Goal: Task Accomplishment & Management: Manage account settings

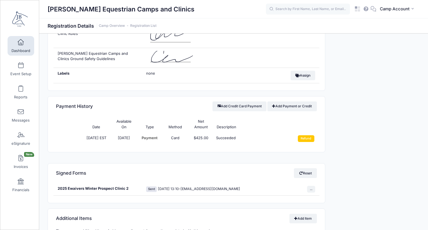
scroll to position [655, 0]
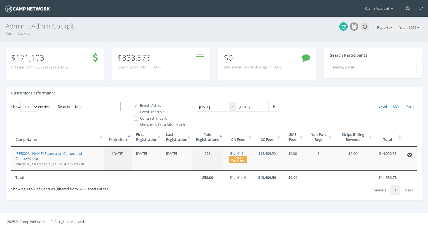
drag, startPoint x: 95, startPoint y: 109, endPoint x: 70, endPoint y: 101, distance: 26.4
click at [70, 101] on div "Customer Performance Show 10 25 50 100 entries Excel CSV Print Search: bras Eve…" at bounding box center [214, 144] width 417 height 114
type input "rapp"
click at [54, 153] on link "Rappahannock Nature Camp" at bounding box center [39, 153] width 48 height 5
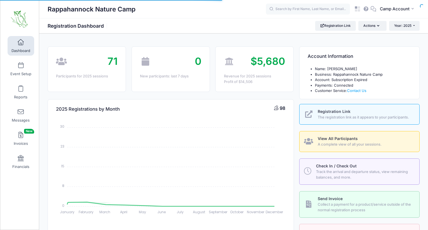
select select
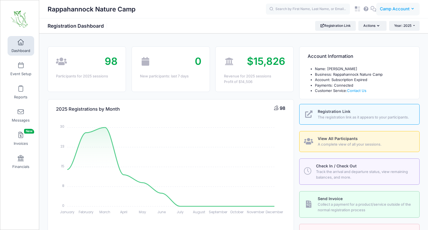
click at [391, 10] on span "Camp Account" at bounding box center [395, 9] width 30 height 6
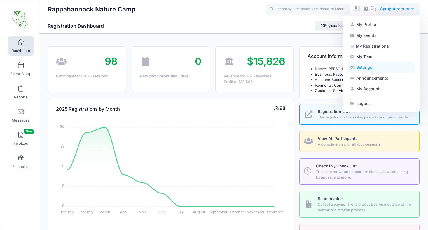
click at [371, 69] on link "Settings" at bounding box center [381, 67] width 68 height 11
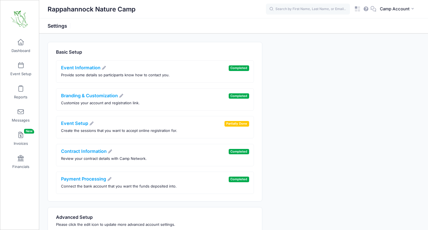
click at [86, 149] on li "Contract Information Review your contract details with Camp Network. Completed" at bounding box center [155, 155] width 198 height 22
click at [87, 151] on link "Contract Information" at bounding box center [86, 152] width 51 height 6
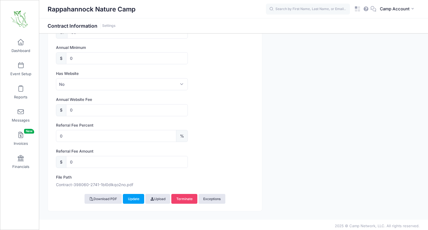
scroll to position [309, 0]
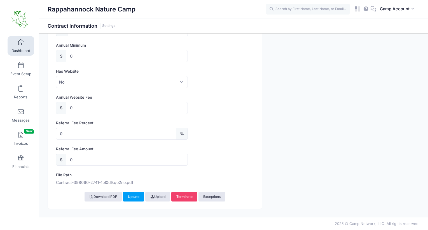
click at [17, 48] on link "Dashboard" at bounding box center [21, 46] width 27 height 20
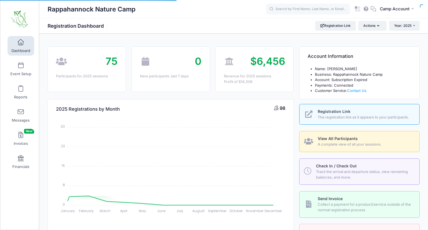
select select
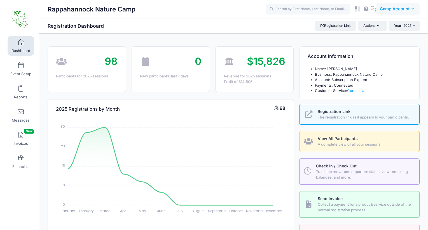
click at [395, 10] on span "Camp Account" at bounding box center [395, 9] width 30 height 6
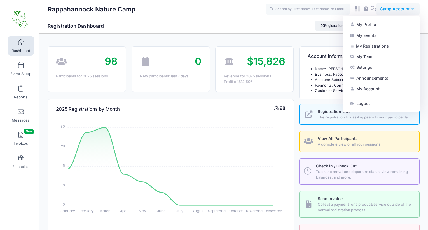
click at [361, 110] on div "My Profile My Events My Registrations My Team Settings Announcements Admin Cock…" at bounding box center [381, 64] width 77 height 97
click at [359, 103] on link "Logout" at bounding box center [381, 103] width 68 height 11
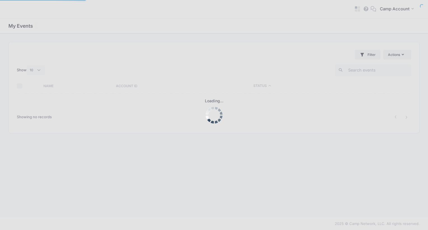
select select "10"
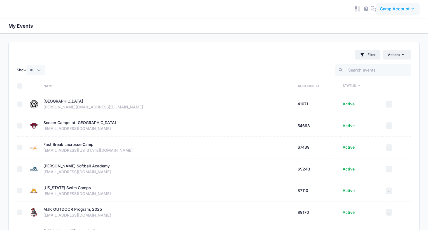
click at [399, 9] on span "Camp Account" at bounding box center [395, 9] width 30 height 6
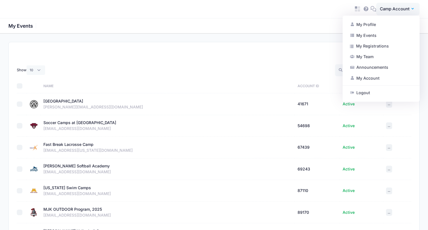
click at [262, 53] on div "Filter Filter Options Show: Current Contracts Trial / No Valid Contracts" at bounding box center [214, 52] width 411 height 20
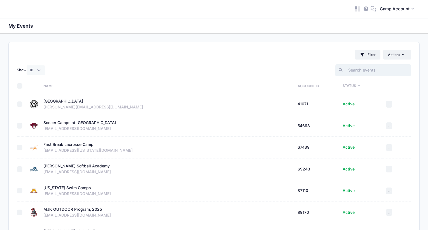
click at [370, 71] on input "search" at bounding box center [373, 70] width 76 height 12
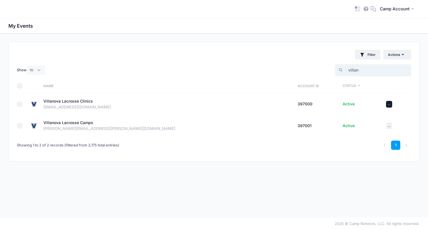
type input "villan"
click at [388, 104] on span "..." at bounding box center [389, 104] width 3 height 4
click at [383, 115] on link "View" at bounding box center [375, 116] width 27 height 11
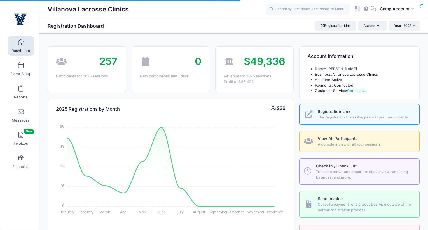
select select
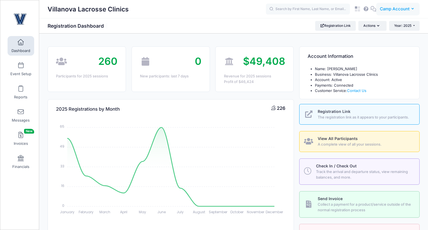
click at [395, 10] on span "Camp Account" at bounding box center [395, 9] width 30 height 6
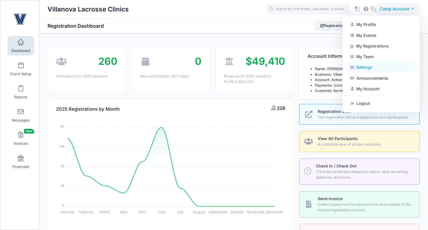
click at [383, 71] on link "Settings" at bounding box center [381, 67] width 68 height 11
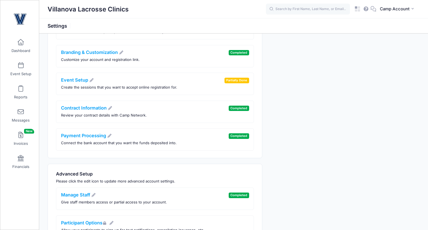
scroll to position [54, 0]
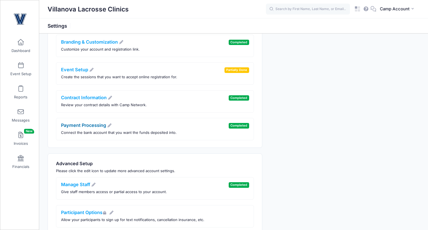
click at [90, 126] on link "Payment Processing" at bounding box center [86, 126] width 51 height 6
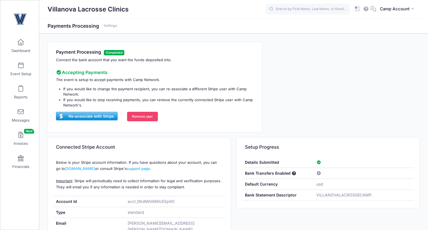
scroll to position [64, 0]
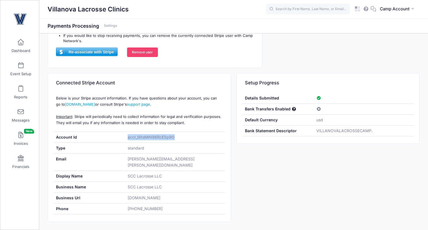
drag, startPoint x: 179, startPoint y: 138, endPoint x: 127, endPoint y: 139, distance: 52.1
click at [127, 139] on div "acct_18tdMhI96RcESp9O" at bounding box center [175, 137] width 100 height 11
copy div "acct_18tdMhI96RcESp9O"
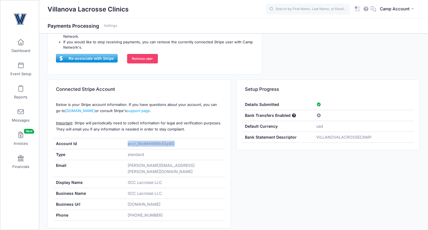
scroll to position [71, 0]
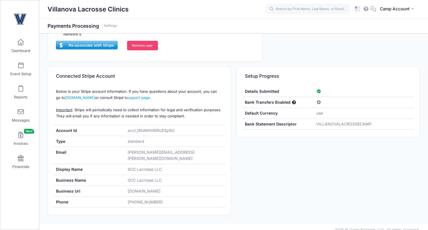
click at [169, 137] on div "standard" at bounding box center [175, 141] width 100 height 11
drag, startPoint x: 177, startPoint y: 131, endPoint x: 126, endPoint y: 130, distance: 50.9
click at [126, 130] on div "acct_18tdMhI96RcESp9O" at bounding box center [175, 130] width 100 height 11
copy div "acct_18tdMhI96RcESp9O"
click at [387, 7] on span "Camp Account" at bounding box center [395, 9] width 30 height 6
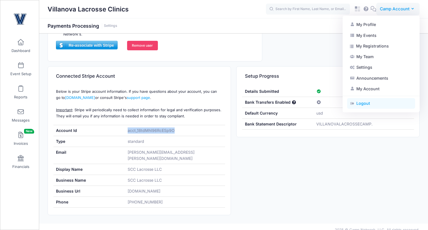
click at [370, 103] on link "Logout" at bounding box center [381, 103] width 68 height 11
